Goal: Information Seeking & Learning: Learn about a topic

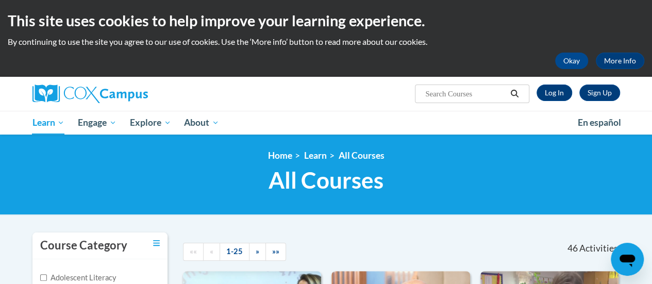
click at [485, 94] on input "Search..." at bounding box center [465, 94] width 82 height 12
type input "asess"
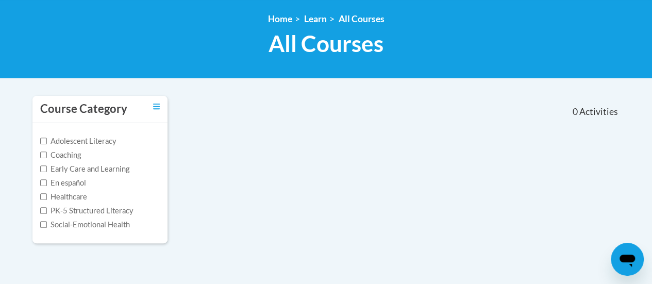
drag, startPoint x: 656, startPoint y: 94, endPoint x: 649, endPoint y: 152, distance: 58.7
click at [649, 147] on html "This site uses cookies to help improve your learning experience. By continuing …" at bounding box center [326, 5] width 652 height 284
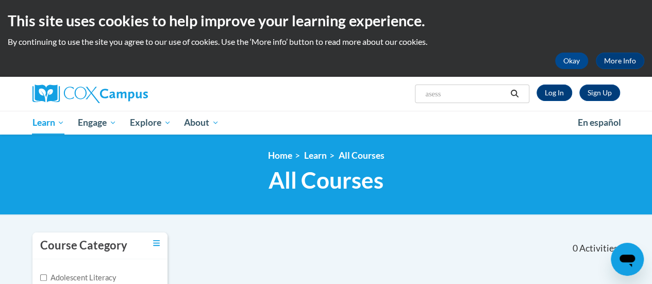
click at [463, 95] on input "asess" at bounding box center [465, 94] width 82 height 12
type input "assess"
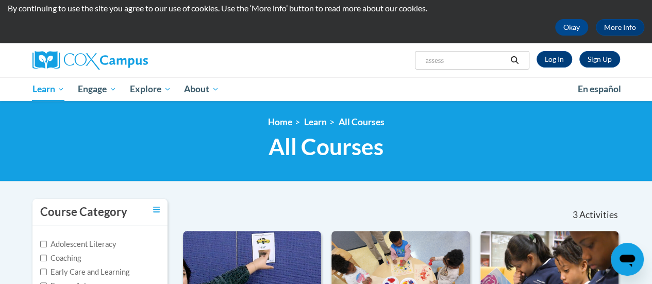
scroll to position [30, 0]
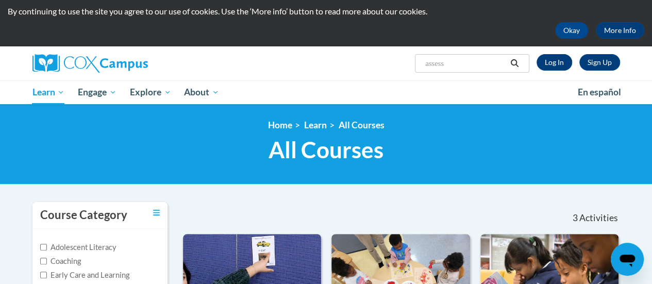
click at [499, 62] on input "assess" at bounding box center [465, 63] width 82 height 12
type input "a"
type input "assess"
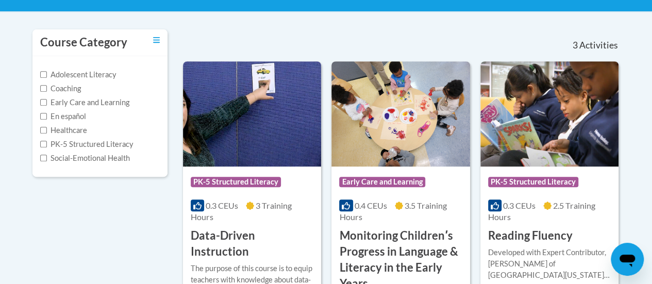
scroll to position [36, 0]
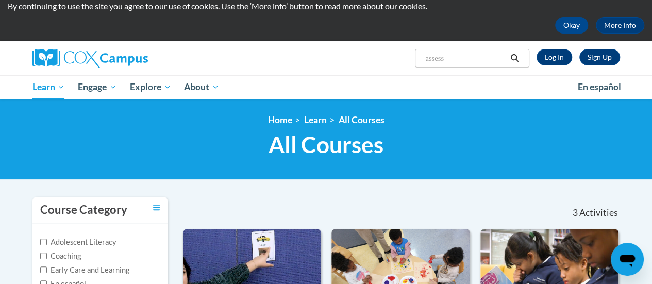
click at [488, 65] on span "Search Search... assess" at bounding box center [472, 58] width 114 height 19
click at [466, 55] on input "assess" at bounding box center [465, 58] width 82 height 12
type input "a"
type input "students"
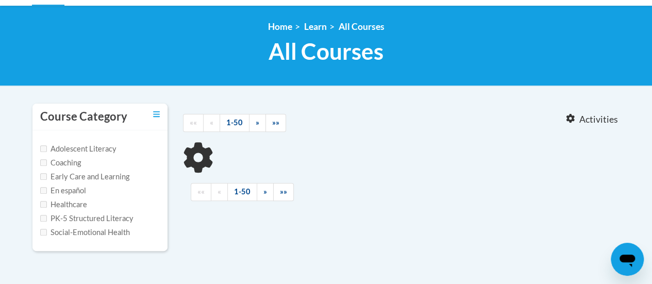
scroll to position [136, 0]
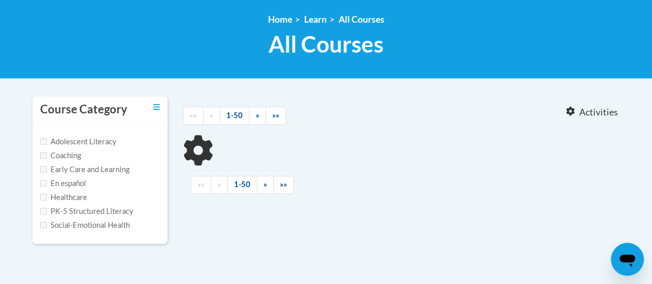
drag, startPoint x: 0, startPoint y: 0, endPoint x: 654, endPoint y: 163, distance: 674.2
click at [651, 148] on html "This site uses cookies to help improve your learning experience. By continuing …" at bounding box center [326, 6] width 652 height 284
type input "students"
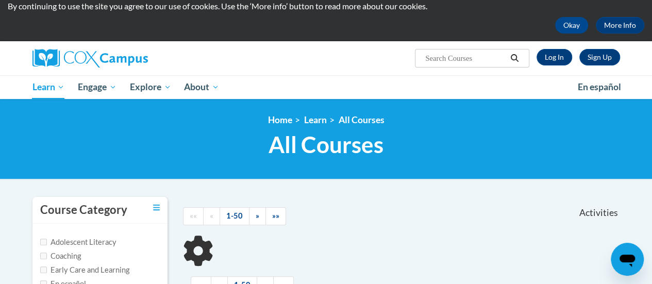
scroll to position [36, 0]
type input "assess"
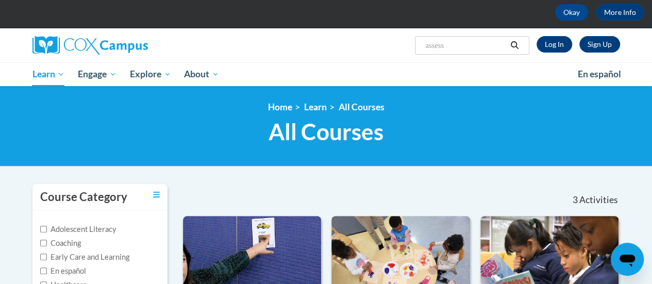
scroll to position [47, 0]
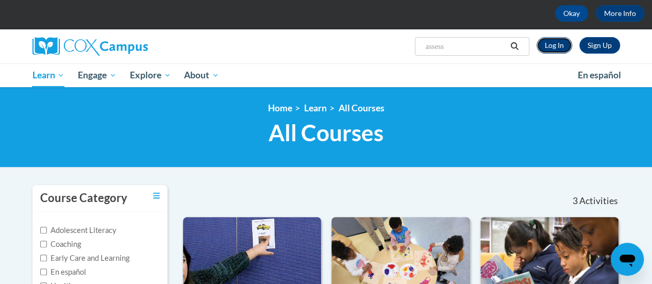
click at [550, 53] on link "Log In" at bounding box center [554, 45] width 36 height 16
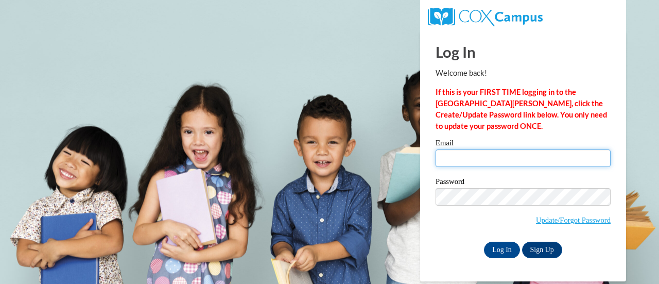
click at [503, 162] on input "Email" at bounding box center [523, 158] width 175 height 18
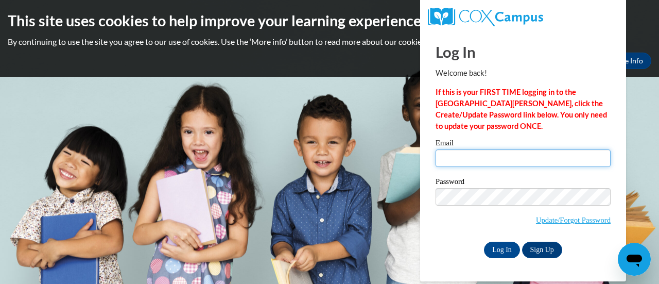
type input "amcclendon11@ivytech.edu"
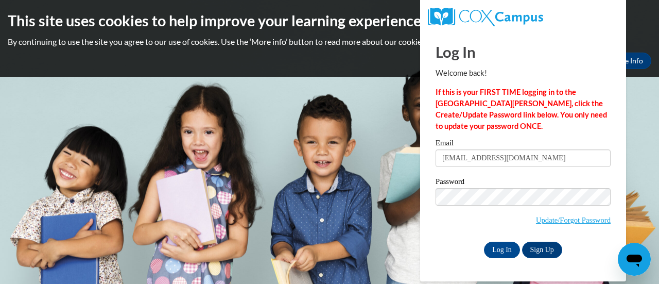
click at [513, 186] on label "Password" at bounding box center [523, 183] width 175 height 10
click at [501, 242] on input "Log In" at bounding box center [502, 250] width 36 height 16
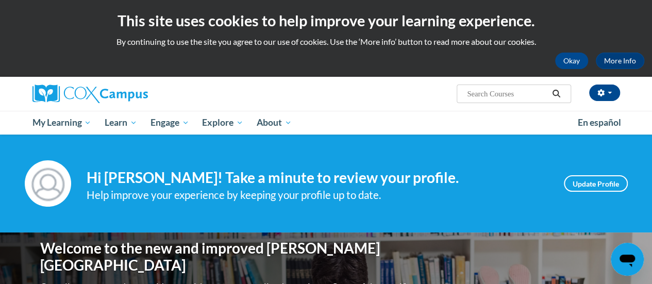
click at [526, 99] on input "Search..." at bounding box center [507, 94] width 82 height 12
type input "assess"
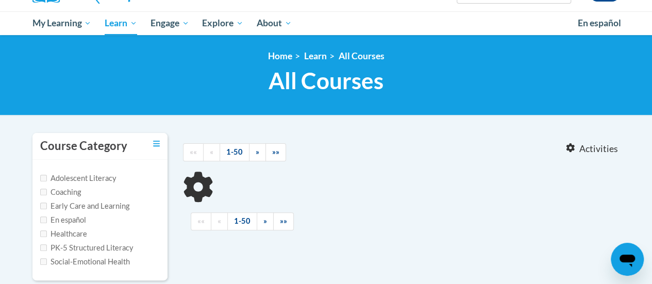
type input "assess"
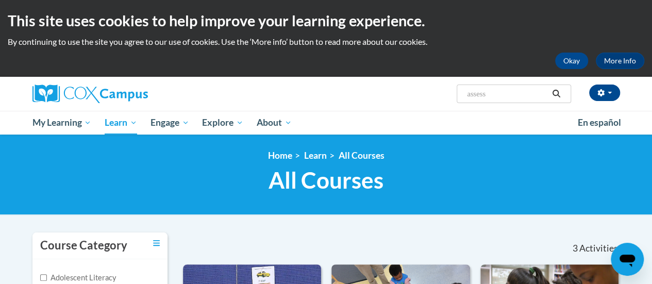
click at [529, 93] on input "assess" at bounding box center [507, 94] width 82 height 12
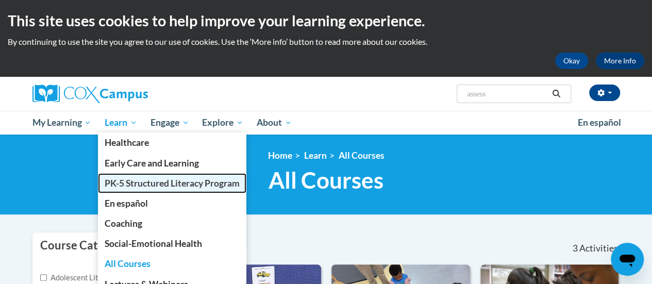
click at [146, 190] on link "PK-5 Structured Literacy Program" at bounding box center [172, 183] width 148 height 20
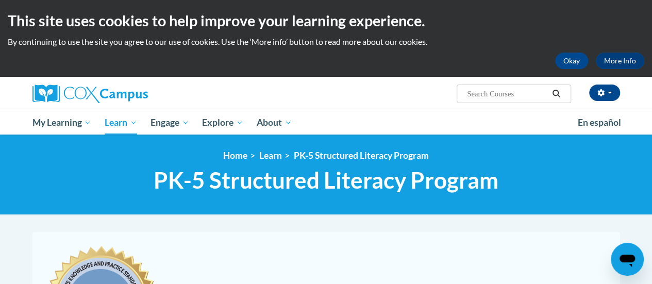
drag, startPoint x: 659, startPoint y: 96, endPoint x: 645, endPoint y: 98, distance: 14.1
click at [645, 98] on html "This site uses cookies to help improve your learning experience. By continuing …" at bounding box center [326, 142] width 652 height 284
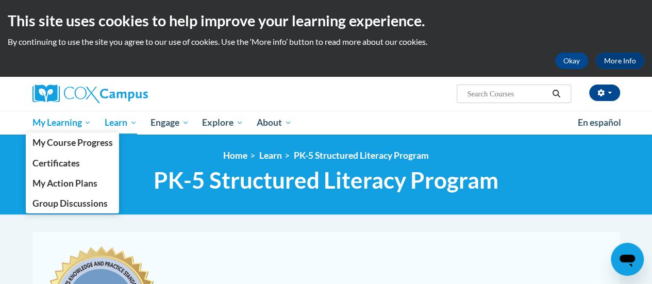
click at [68, 131] on link "My Learning" at bounding box center [62, 123] width 73 height 24
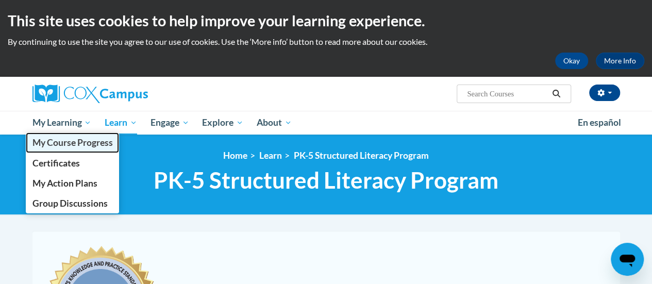
click at [70, 143] on span "My Course Progress" at bounding box center [72, 142] width 80 height 11
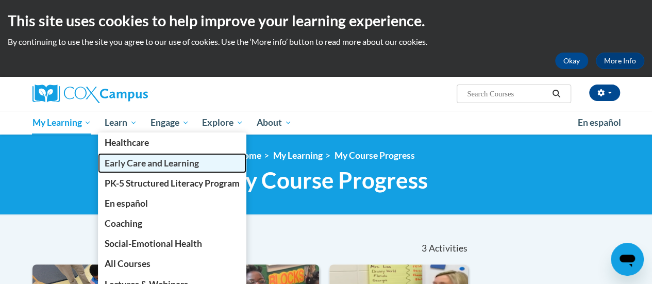
click at [136, 171] on link "Early Care and Learning" at bounding box center [172, 163] width 148 height 20
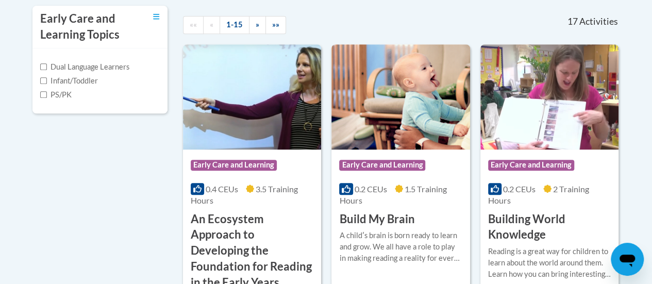
scroll to position [215, 0]
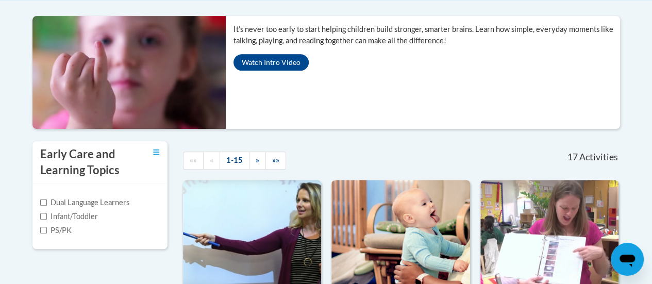
drag, startPoint x: 651, startPoint y: 62, endPoint x: 643, endPoint y: 33, distance: 30.0
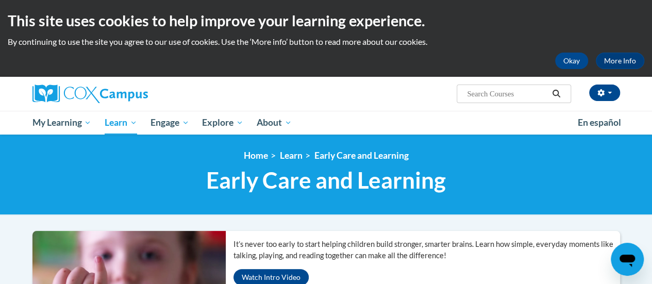
click at [524, 91] on input "Search..." at bounding box center [507, 94] width 82 height 12
type input "a"
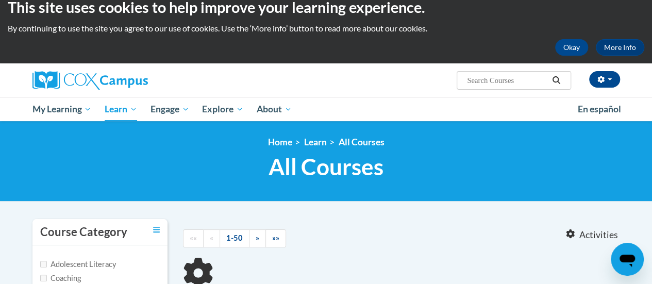
type input "a"
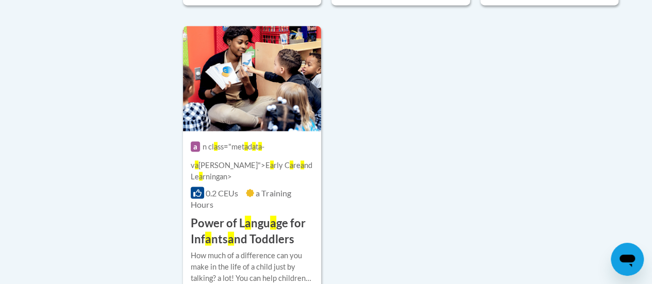
scroll to position [2763, 0]
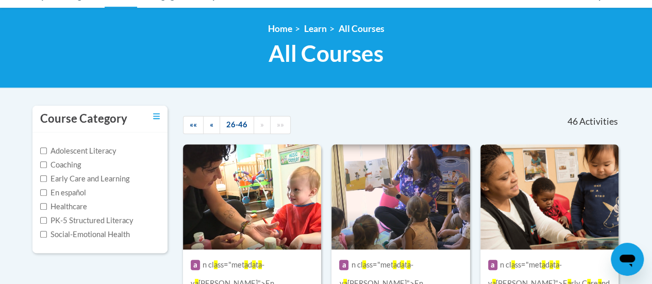
scroll to position [0, 0]
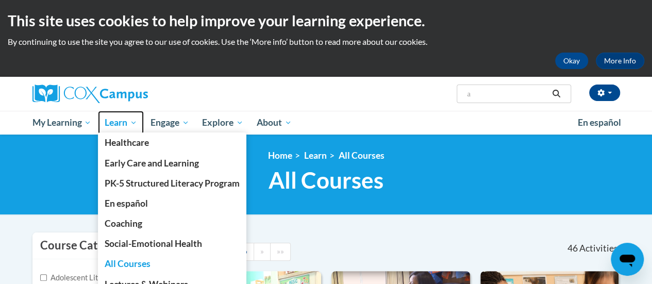
click at [125, 120] on span "Learn" at bounding box center [121, 122] width 32 height 12
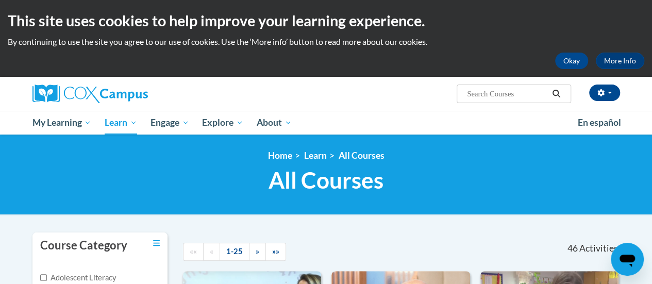
click at [500, 94] on input "Search..." at bounding box center [507, 94] width 82 height 12
type input "our"
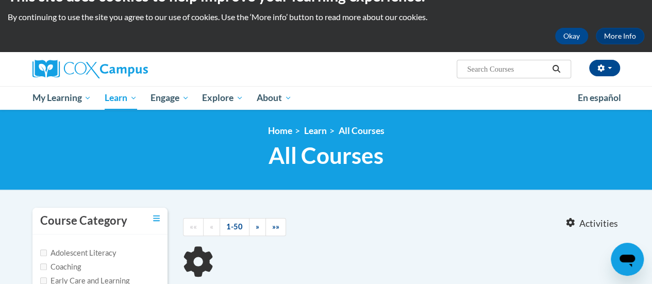
type input "our"
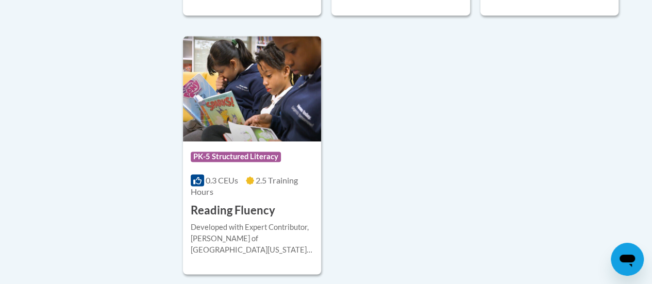
scroll to position [2612, 0]
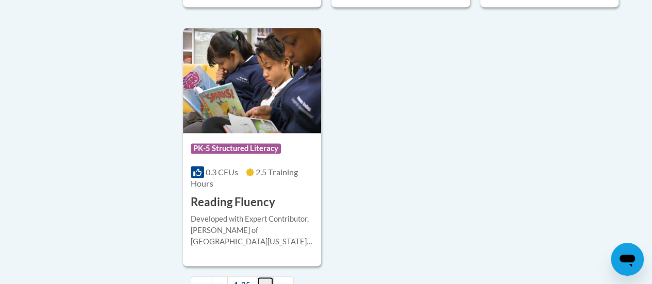
drag, startPoint x: 261, startPoint y: 281, endPoint x: 269, endPoint y: 278, distance: 8.8
click at [261, 281] on link "»" at bounding box center [265, 285] width 17 height 18
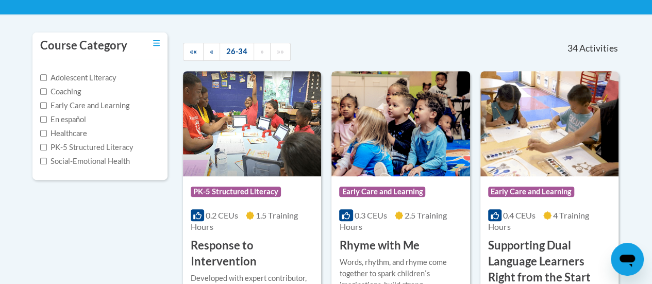
scroll to position [0, 0]
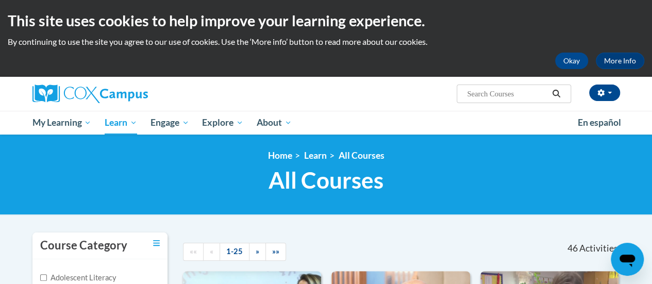
click at [505, 87] on span "Search Search..." at bounding box center [513, 93] width 114 height 19
click at [515, 100] on span "Search Search..." at bounding box center [513, 93] width 114 height 19
click at [507, 97] on input "Search..." at bounding box center [507, 94] width 82 height 12
type input "assessing"
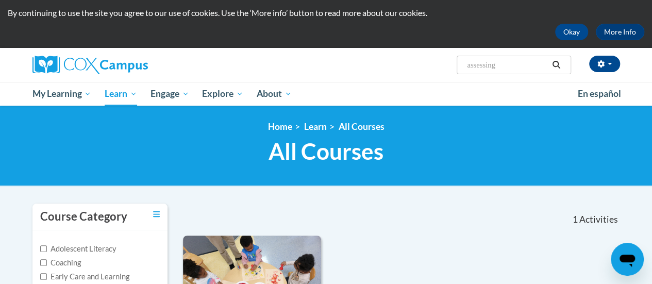
scroll to position [23, 0]
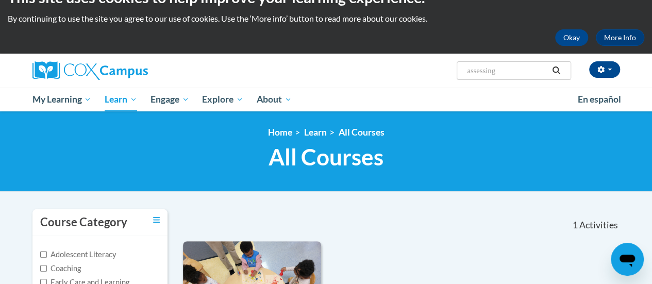
drag, startPoint x: 658, startPoint y: 50, endPoint x: 625, endPoint y: 66, distance: 36.4
click at [625, 66] on html "This site uses cookies to help improve your learning experience. By continuing …" at bounding box center [326, 119] width 652 height 284
click at [521, 63] on span "Search Search... assessing" at bounding box center [513, 70] width 114 height 19
click at [523, 79] on span "Search Search... assessing" at bounding box center [513, 70] width 114 height 19
click at [522, 72] on input "assessing" at bounding box center [507, 70] width 82 height 12
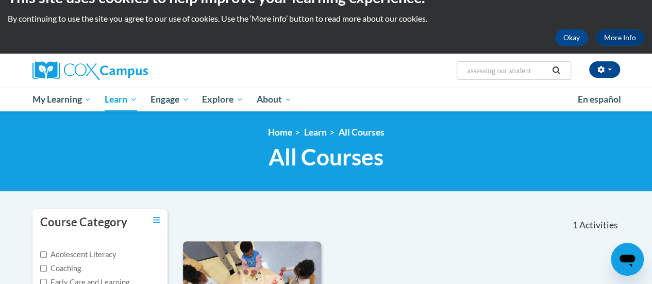
type input "assessing our students"
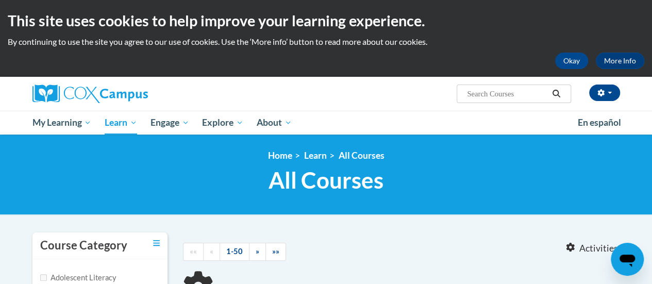
type input "assessing our students"
